Goal: Task Accomplishment & Management: Complete application form

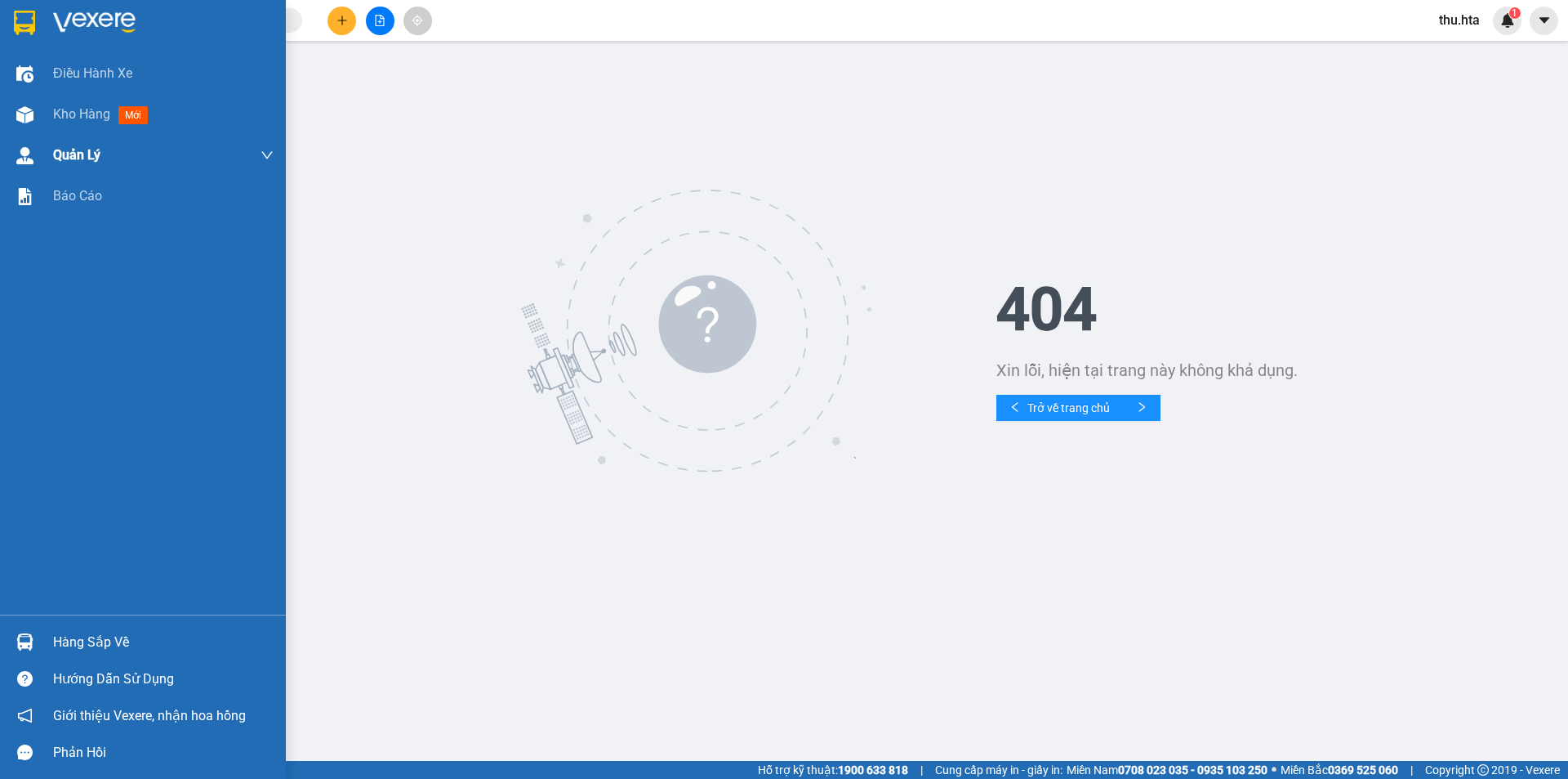
drag, startPoint x: 44, startPoint y: 134, endPoint x: 59, endPoint y: 135, distance: 15.0
click at [44, 135] on div "Điều hành xe Kho hàng mới Quản [PERSON_NAME] lý chuyến Quản lý khách hàng Quản …" at bounding box center [143, 334] width 286 height 562
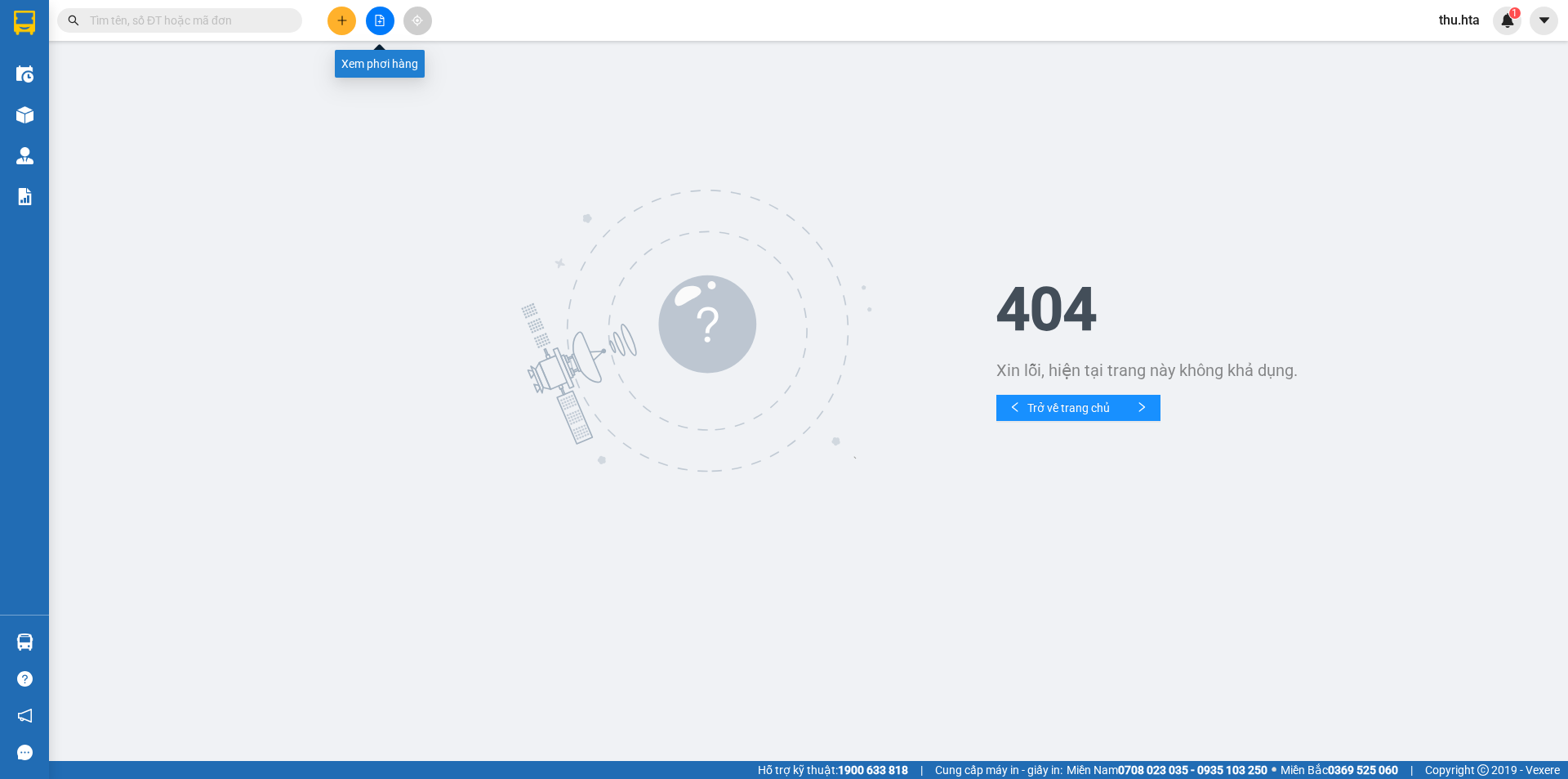
click at [382, 27] on button at bounding box center [380, 20] width 28 height 28
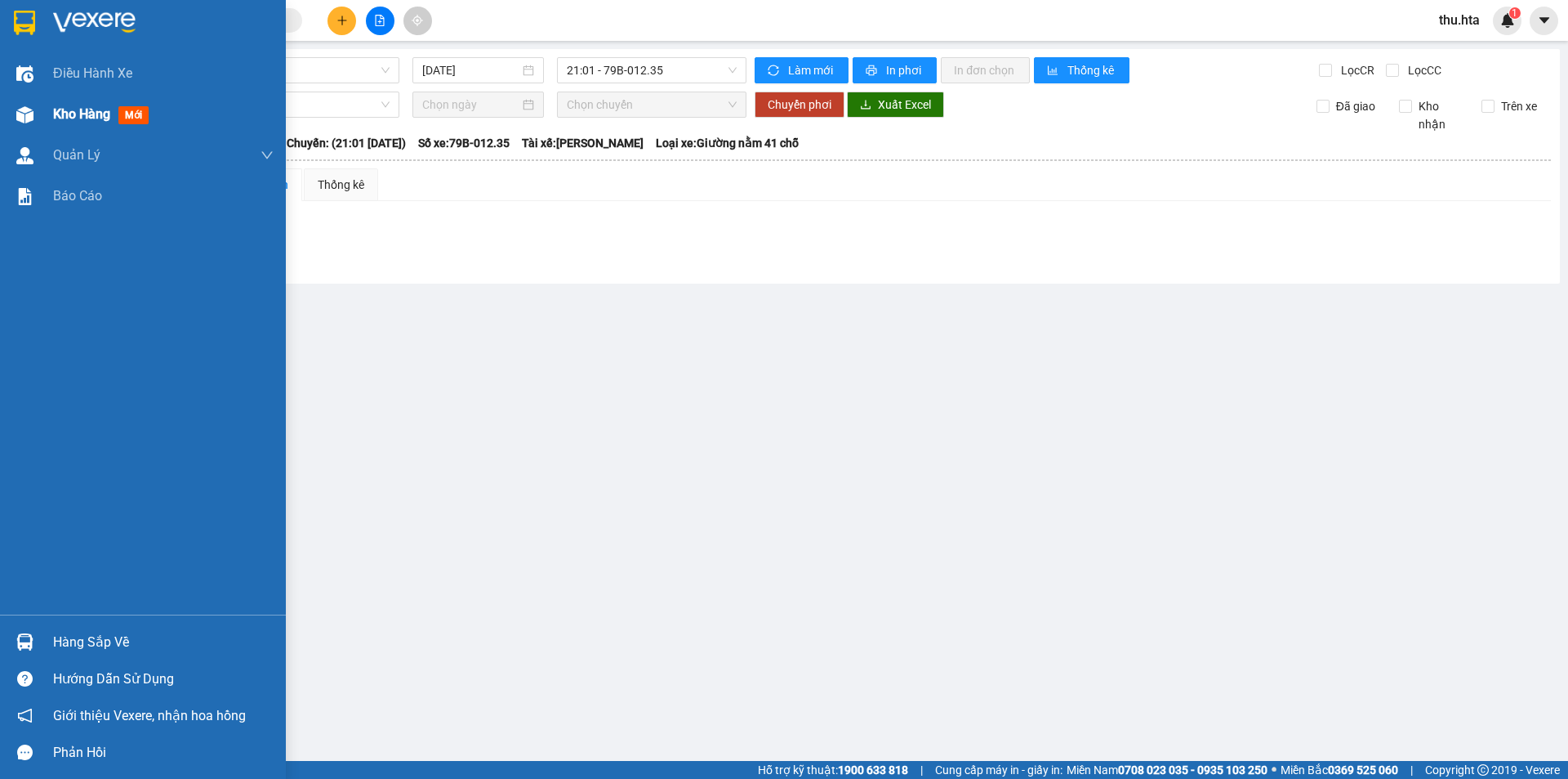
click at [29, 125] on div at bounding box center [25, 115] width 28 height 28
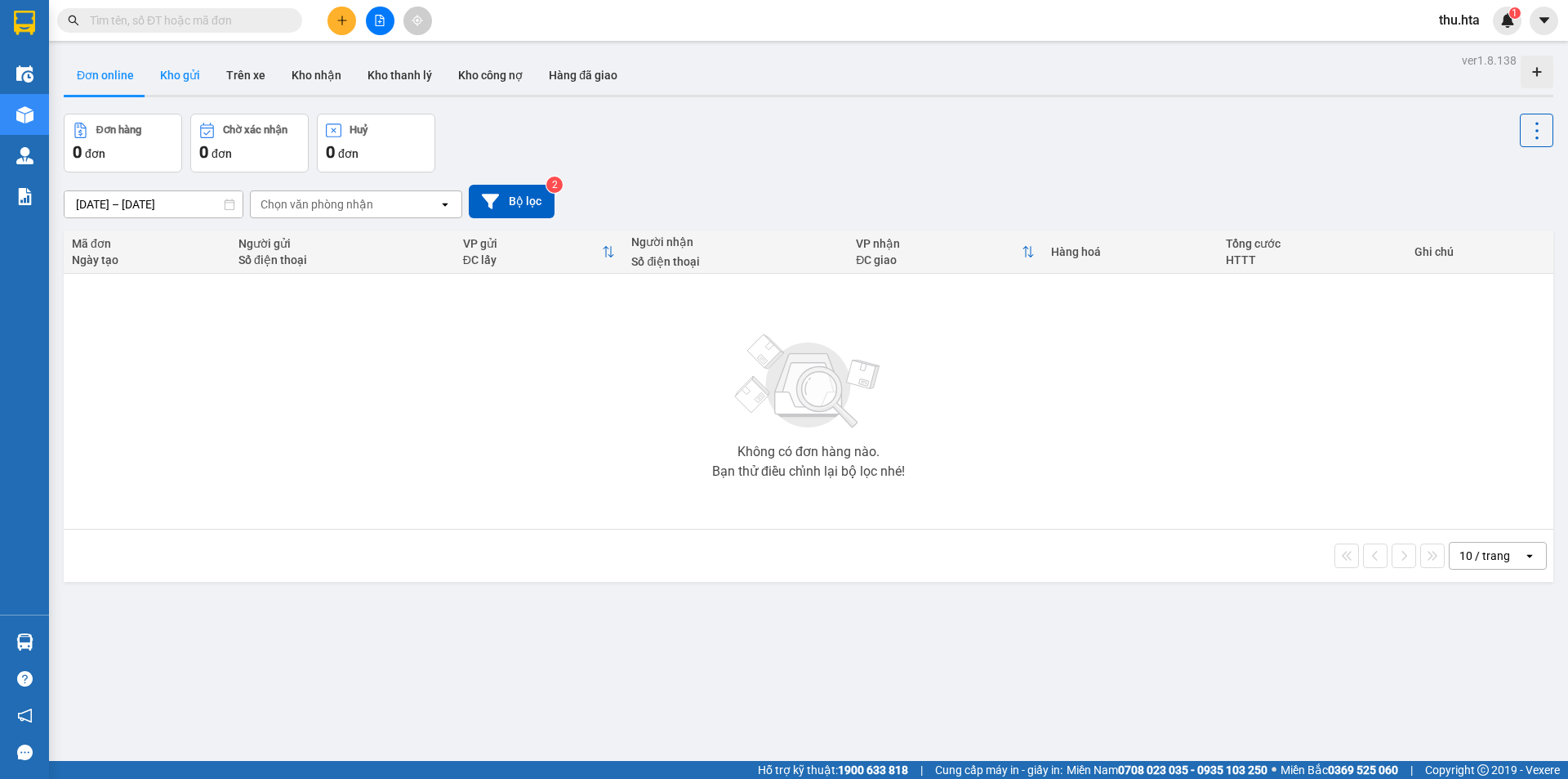
click at [179, 77] on button "Kho gửi" at bounding box center [180, 75] width 66 height 39
type input "12/08/2025 – 14/08/2025"
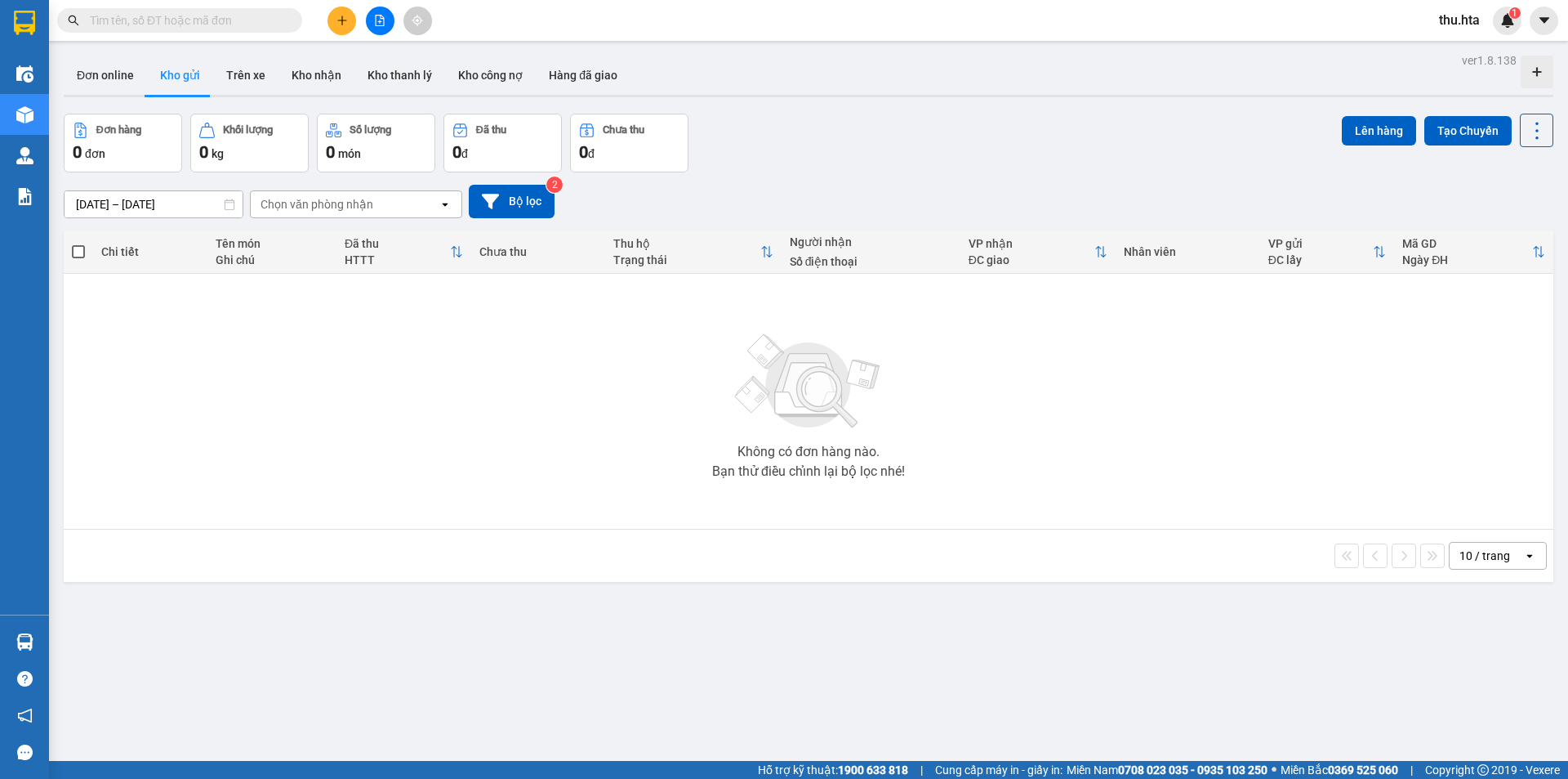
click at [1478, 566] on div "10 / trang open" at bounding box center [808, 555] width 1489 height 52
click at [1471, 550] on div "10 / trang" at bounding box center [1486, 556] width 73 height 26
drag, startPoint x: 1475, startPoint y: 733, endPoint x: 1469, endPoint y: 718, distance: 16.2
click at [1475, 732] on span "100 / trang" at bounding box center [1479, 737] width 59 height 17
click at [343, 17] on icon "plus" at bounding box center [342, 20] width 11 height 11
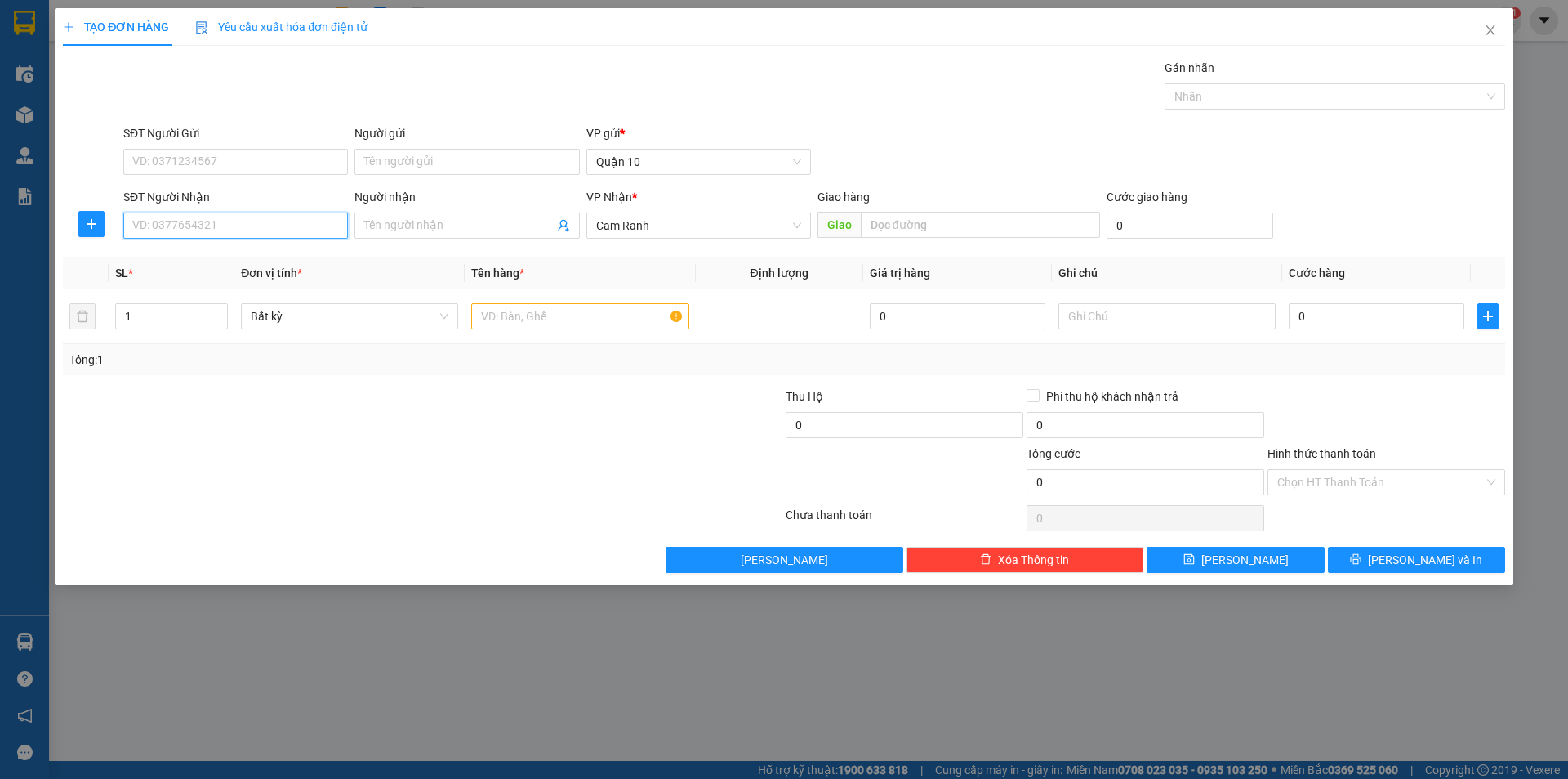
drag, startPoint x: 233, startPoint y: 223, endPoint x: 240, endPoint y: 216, distance: 9.9
click at [233, 222] on input "SĐT Người Nhận" at bounding box center [236, 226] width 224 height 26
click at [265, 249] on div "0978727903 - TÂM" at bounding box center [236, 258] width 205 height 18
type input "0978727903"
type input "TÂM"
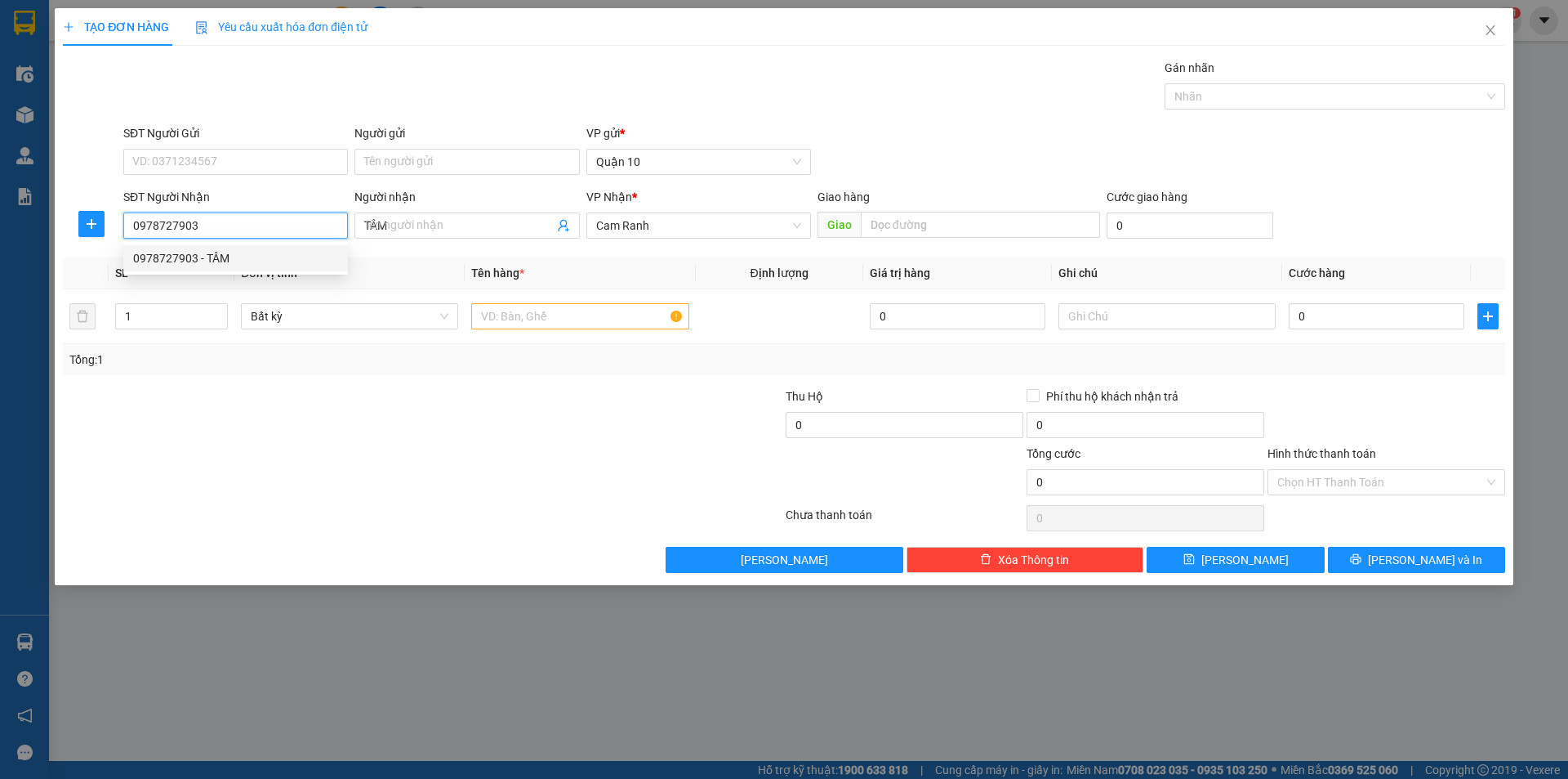
type input "80.000"
type input "0978727903"
click at [219, 311] on icon "up" at bounding box center [219, 313] width 5 height 5
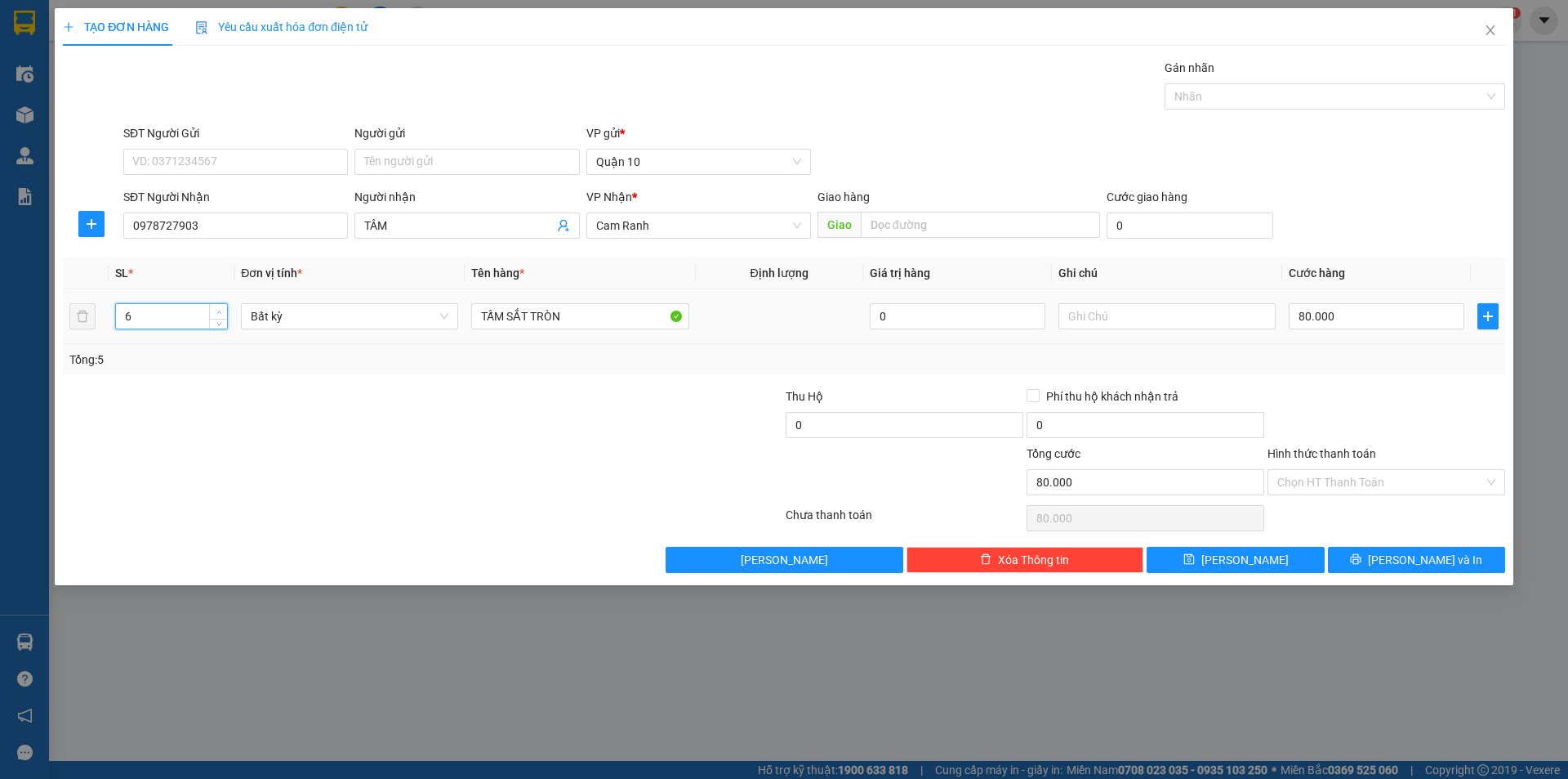
click at [219, 311] on icon "up" at bounding box center [219, 313] width 5 height 5
click at [219, 313] on icon "up" at bounding box center [219, 313] width 5 height 5
click at [220, 313] on icon "up" at bounding box center [219, 313] width 5 height 5
click at [223, 314] on span "up" at bounding box center [218, 312] width 10 height 10
click at [178, 318] on input "9" at bounding box center [171, 316] width 111 height 25
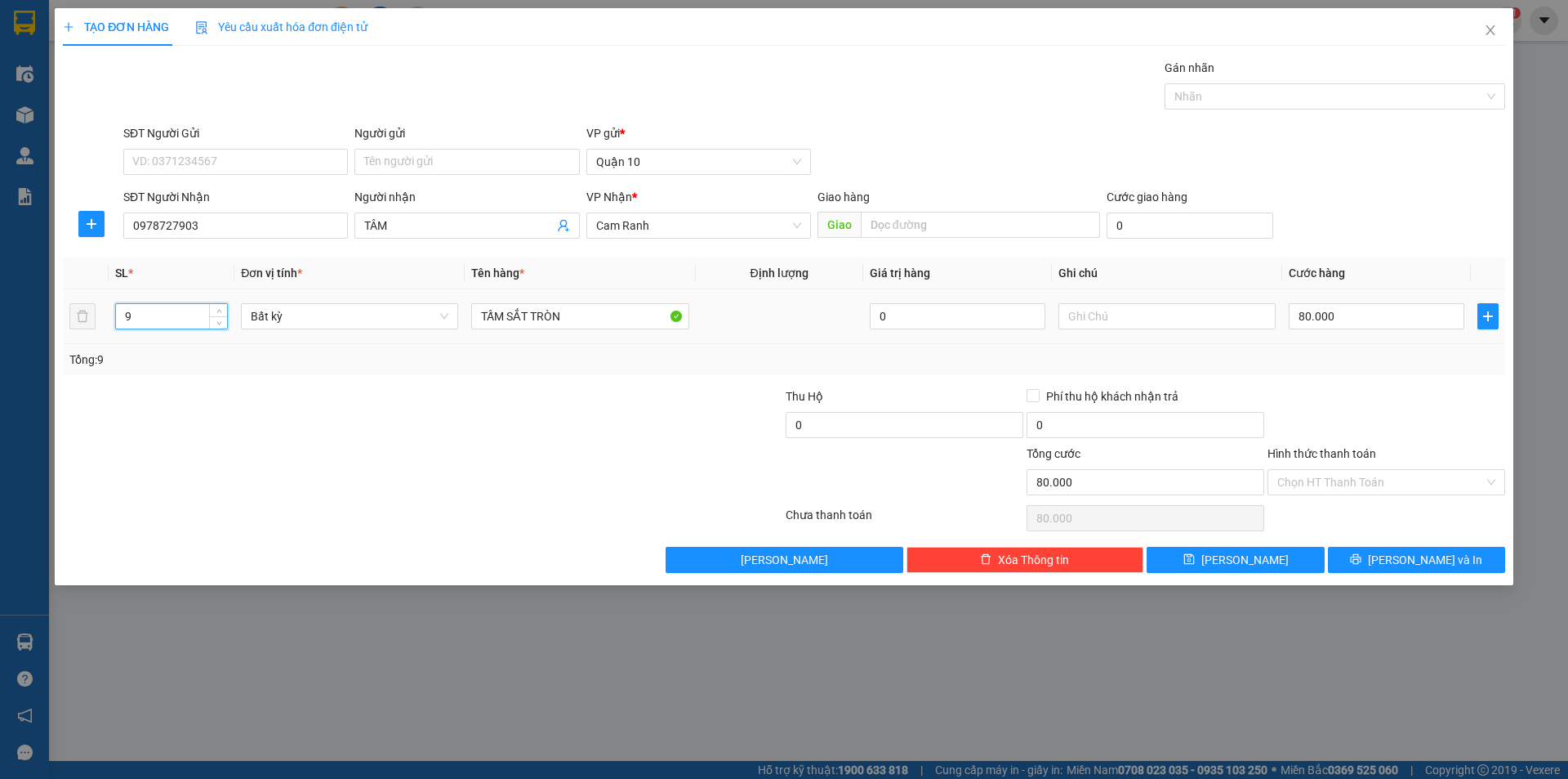
click at [178, 318] on input "9" at bounding box center [171, 316] width 111 height 25
drag, startPoint x: 178, startPoint y: 318, endPoint x: 186, endPoint y: 311, distance: 10.6
click at [178, 317] on input "9" at bounding box center [171, 316] width 111 height 25
type input "1"
click at [545, 321] on input "TẤM SẮT TRÒN" at bounding box center [580, 316] width 217 height 26
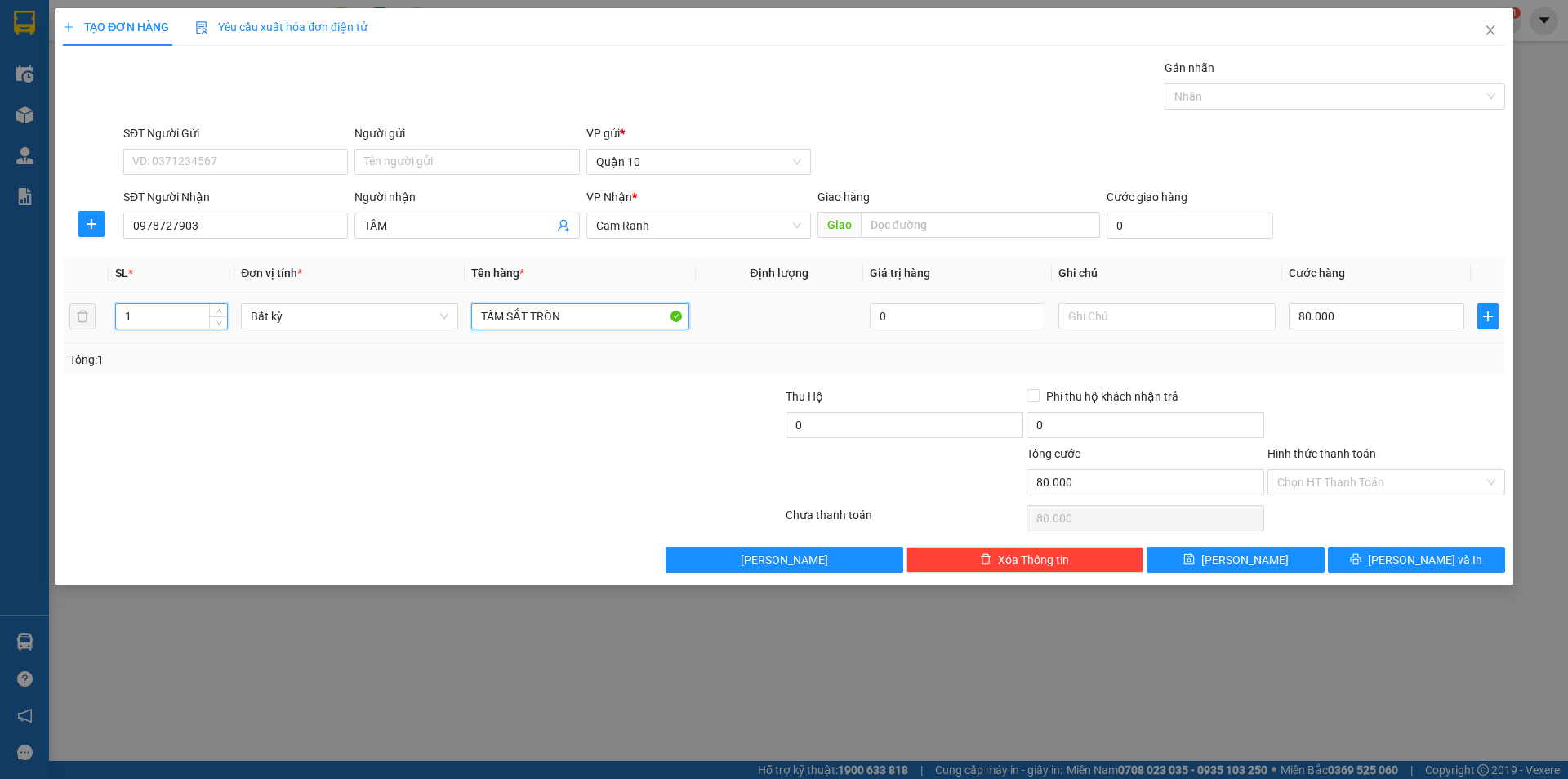
click at [543, 322] on input "TẤM SẮT TRÒN" at bounding box center [580, 316] width 217 height 26
type input "0"
click at [543, 322] on input "TẤM SẮT TRÒN" at bounding box center [580, 316] width 217 height 26
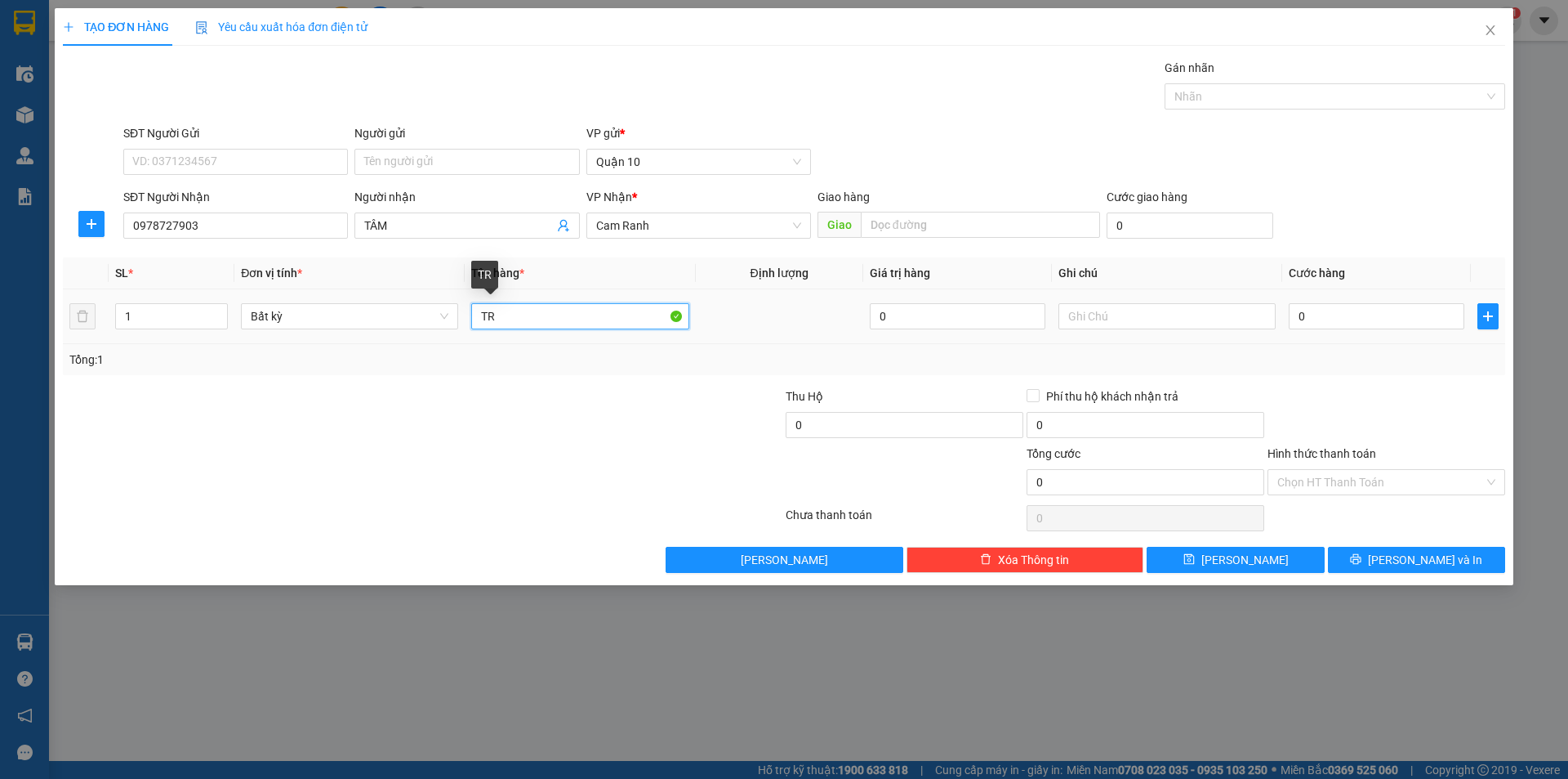
type input "T"
type input "KIỆN TG"
click at [1396, 325] on input "0" at bounding box center [1376, 316] width 176 height 26
type input "5"
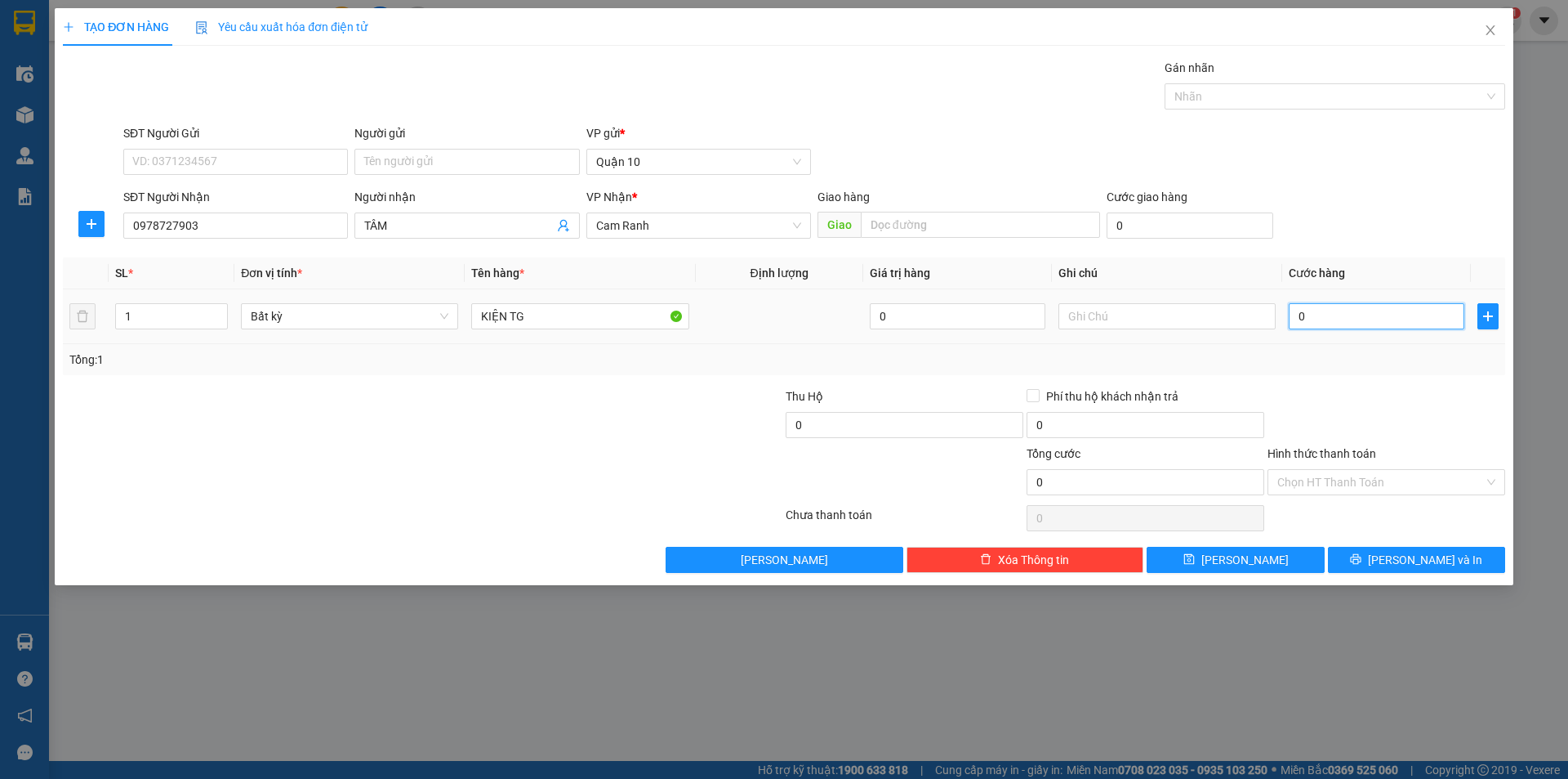
type input "5"
type input "0"
type input "6"
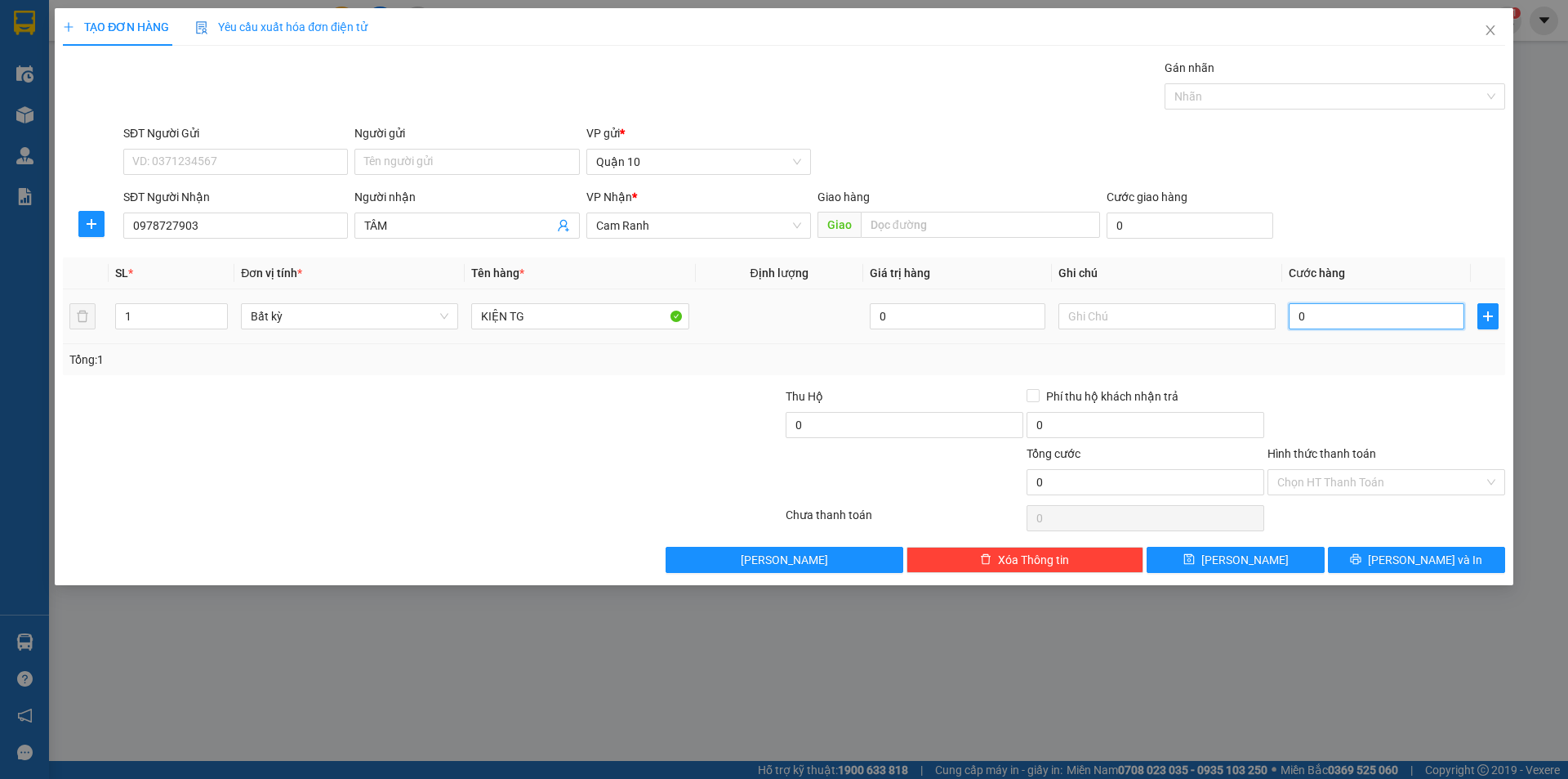
type input "6"
type input "06"
type input "60"
type input "060"
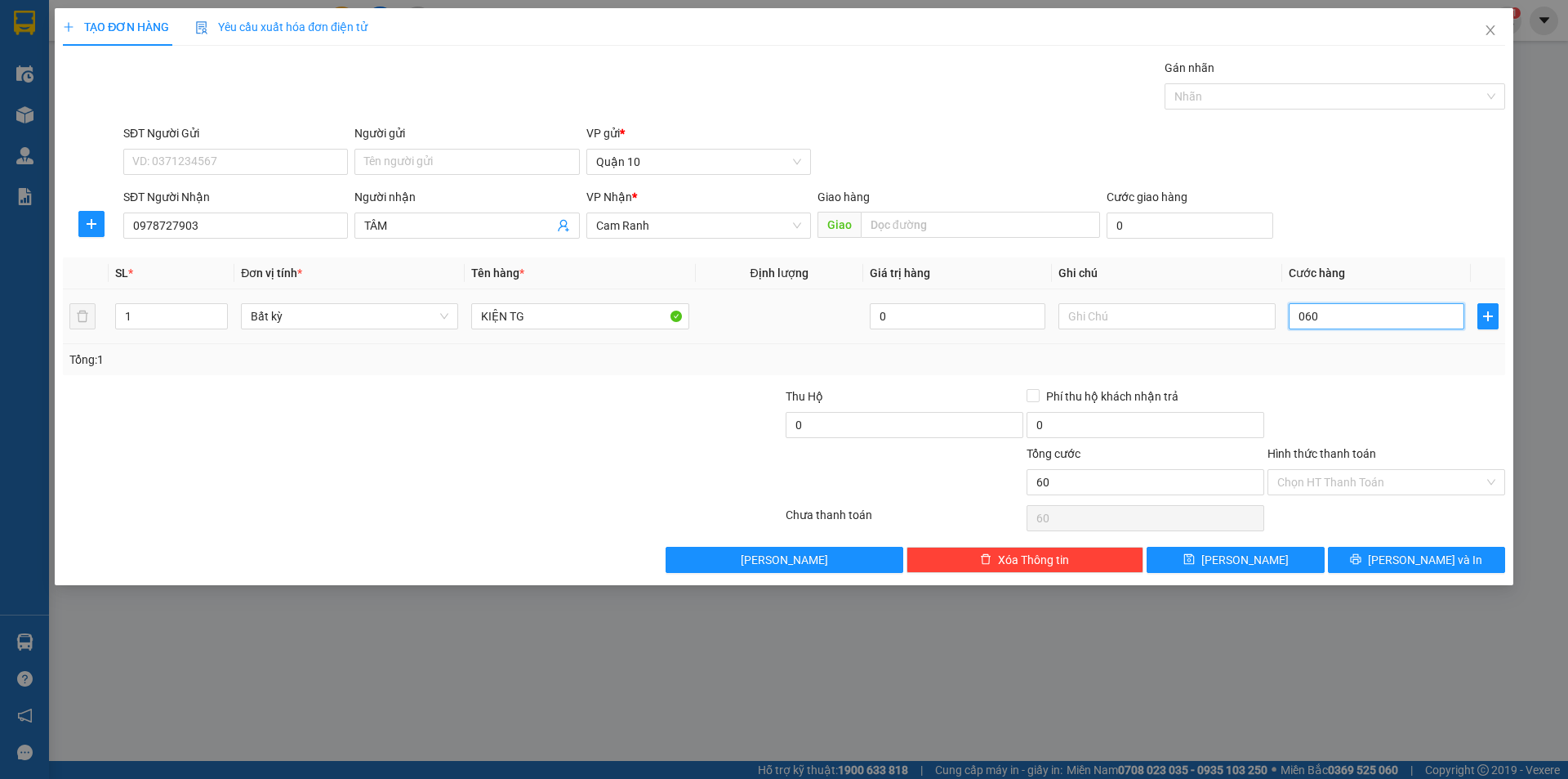
type input "6"
type input "06"
type input "0"
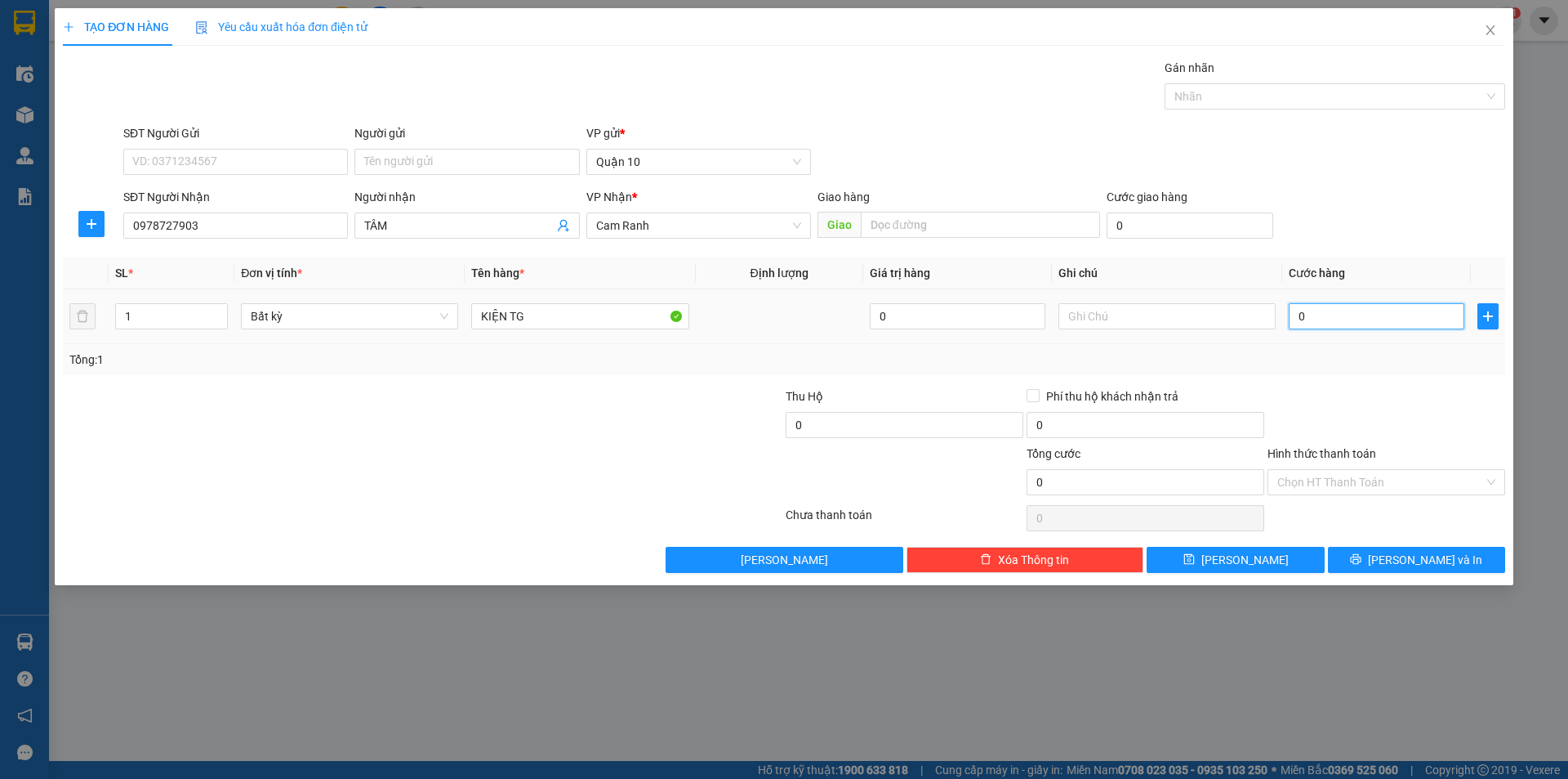
type input "0"
type input "7"
type input "07"
type input "70"
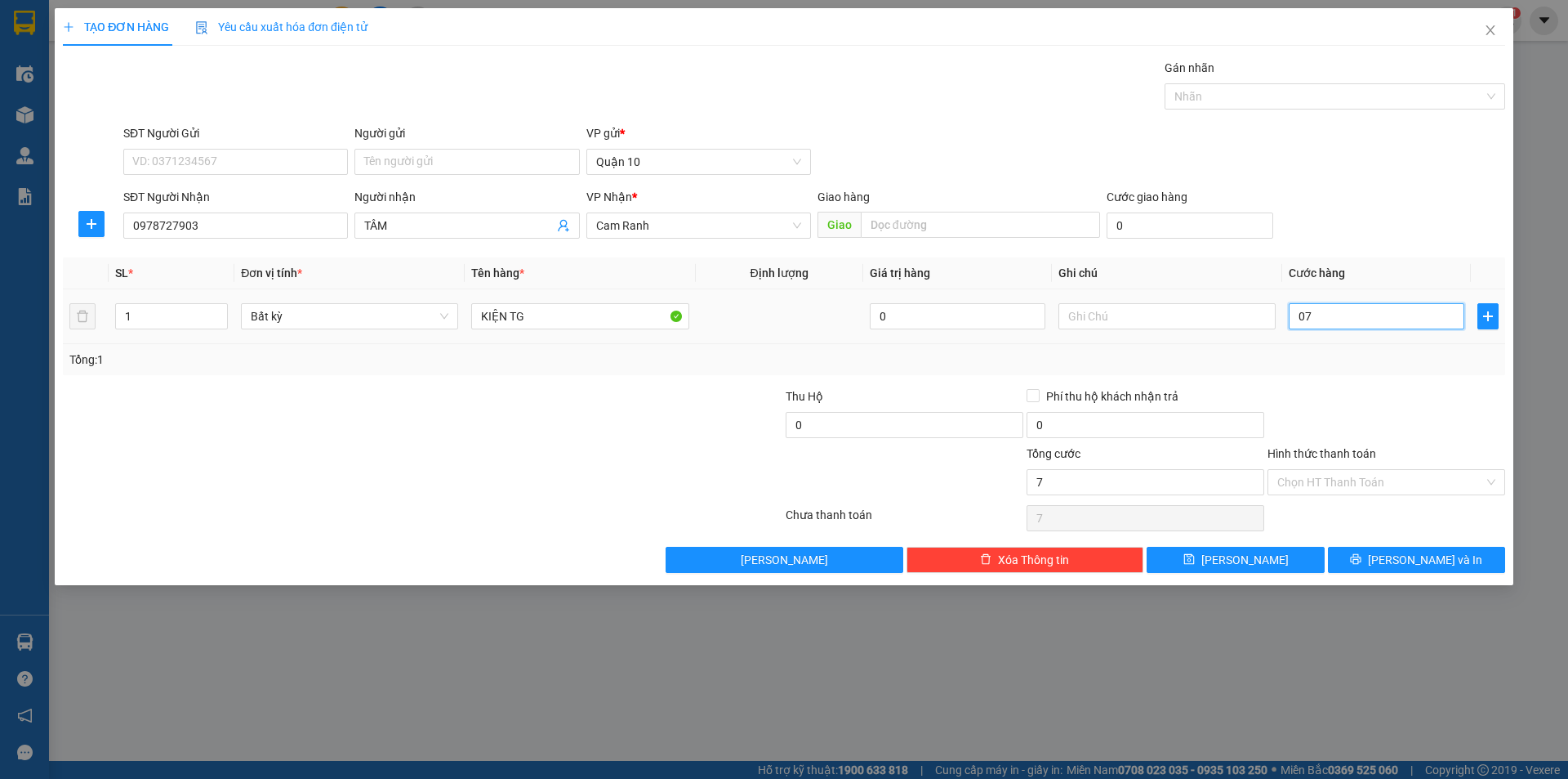
type input "70"
type input "070"
type input "70.000"
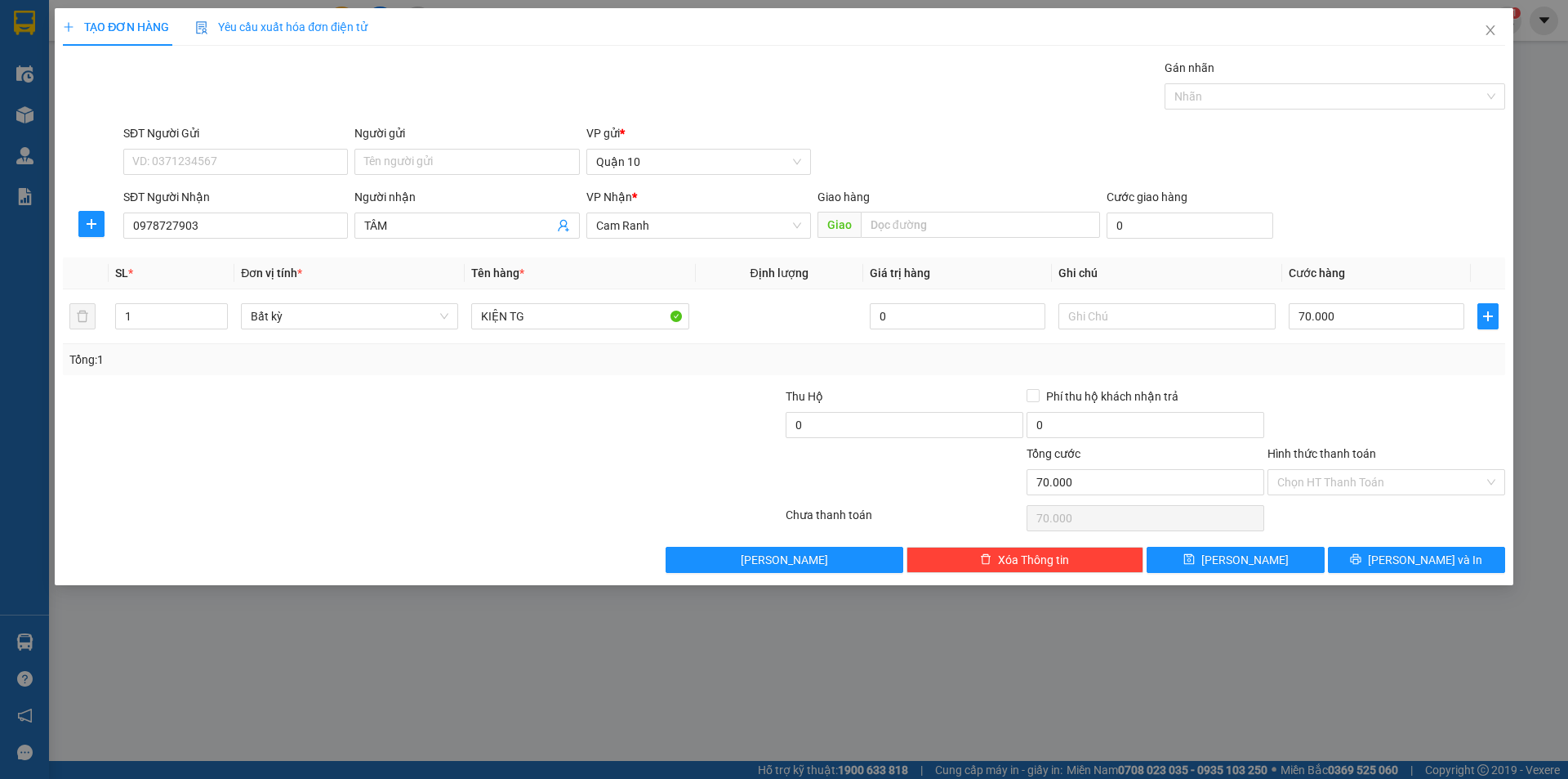
click at [1437, 408] on div at bounding box center [1386, 416] width 241 height 57
click at [1449, 564] on button "Lưu và In" at bounding box center [1416, 560] width 177 height 26
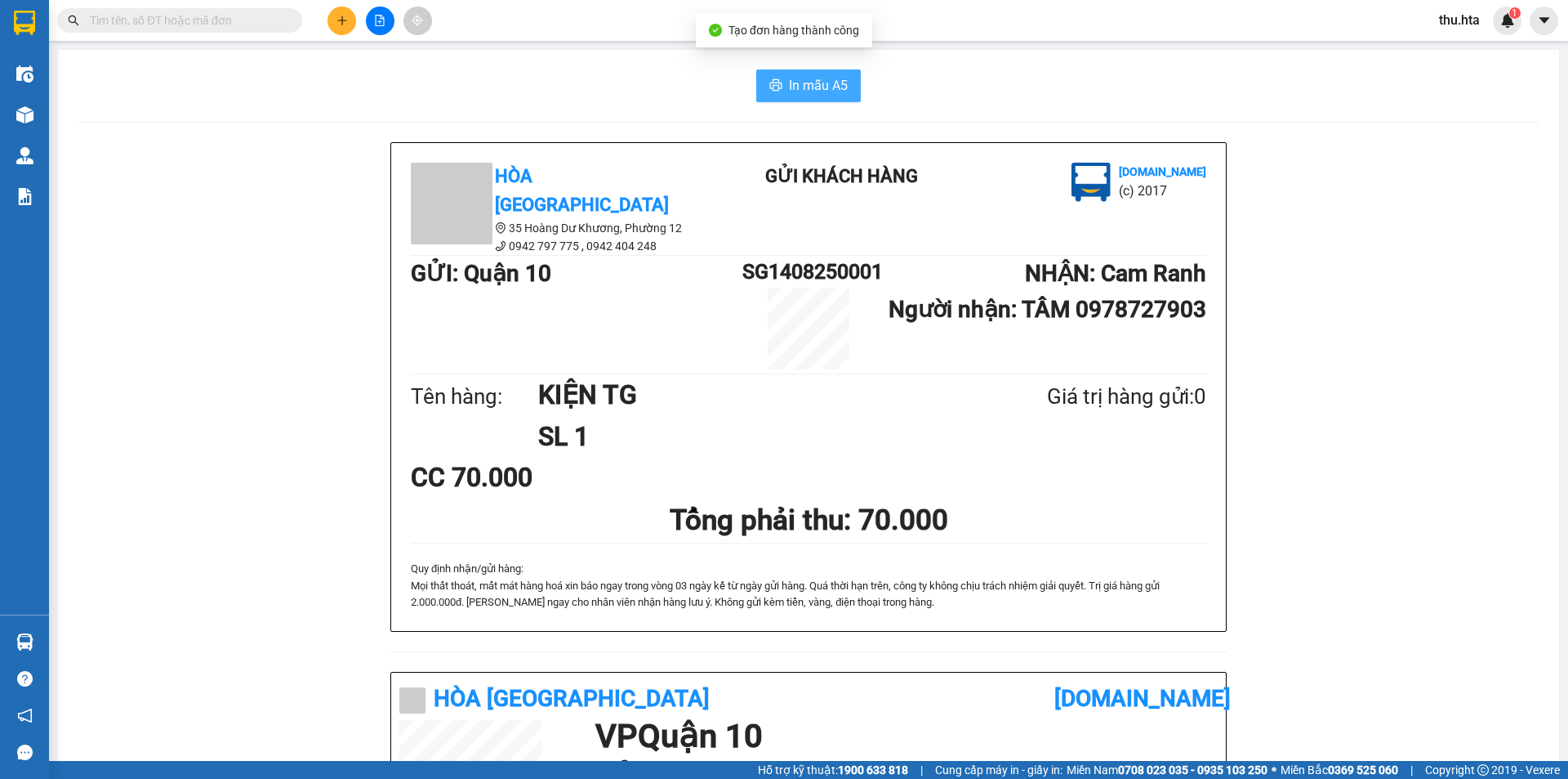
drag, startPoint x: 781, startPoint y: 83, endPoint x: 1061, endPoint y: 284, distance: 344.7
click at [781, 87] on button "In mẫu A5" at bounding box center [809, 86] width 104 height 33
